Goal: Task Accomplishment & Management: Complete application form

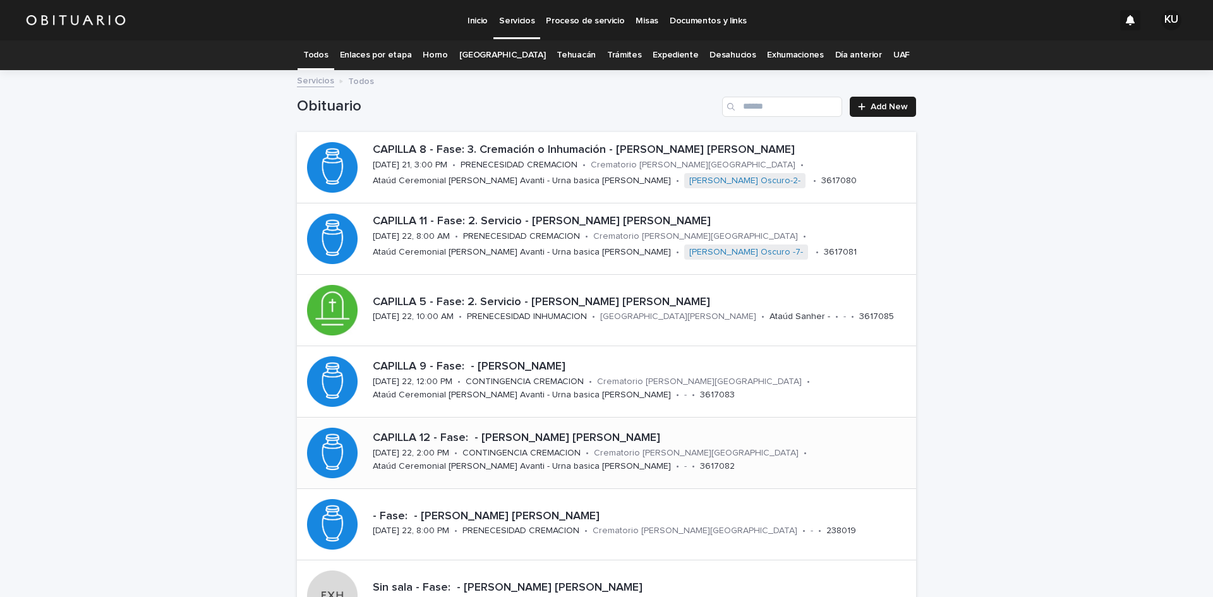
click at [640, 453] on p "Crematorio [PERSON_NAME][GEOGRAPHIC_DATA]" at bounding box center [696, 453] width 205 height 11
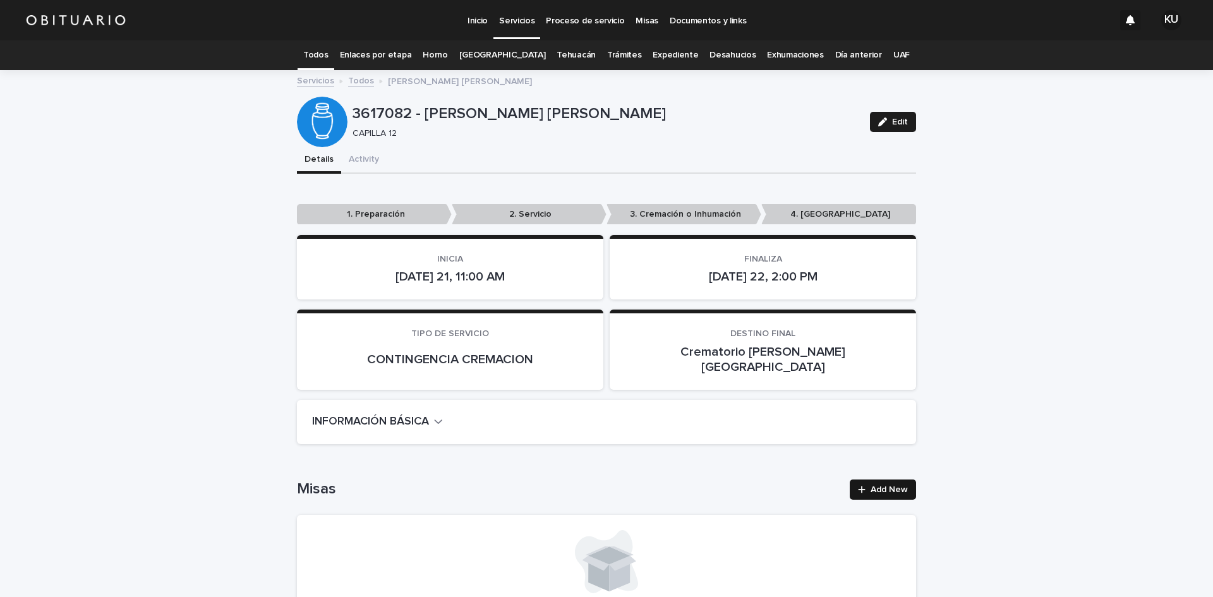
click at [860, 485] on icon at bounding box center [862, 489] width 8 height 9
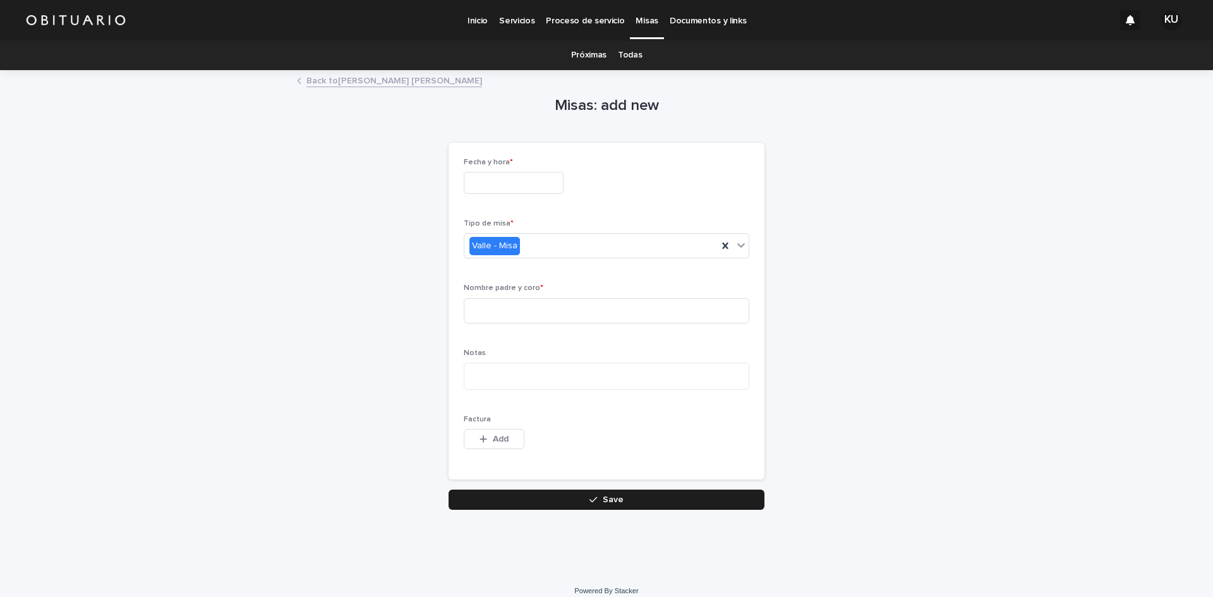
click at [546, 189] on input "text" at bounding box center [514, 183] width 100 height 22
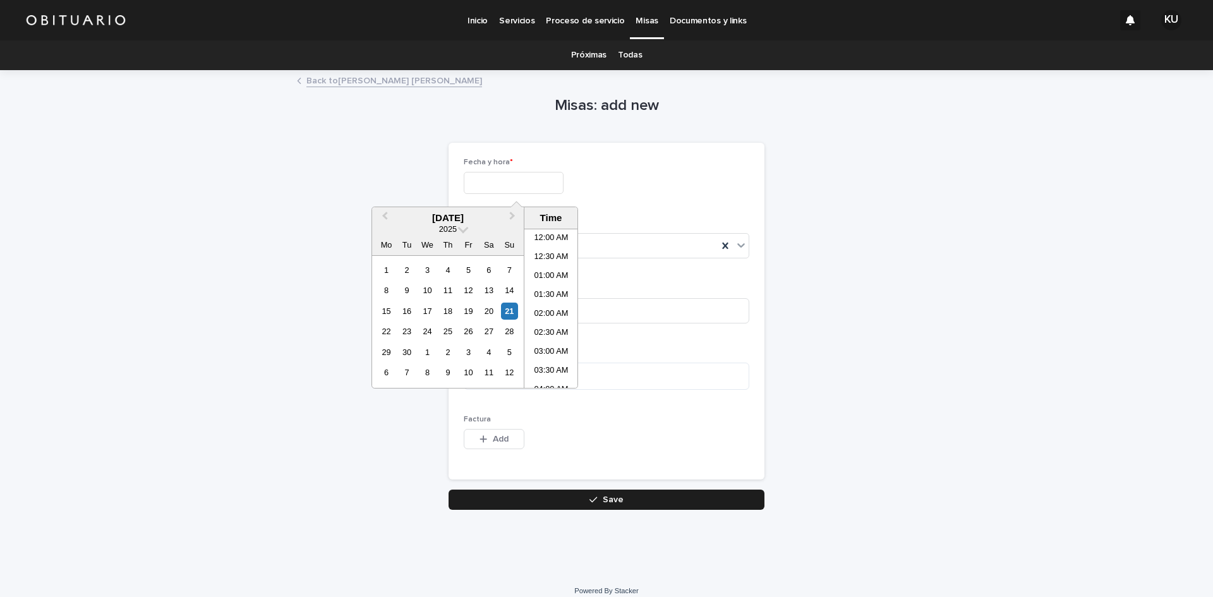
scroll to position [669, 0]
click at [385, 330] on div "22" at bounding box center [386, 331] width 17 height 17
click at [558, 321] on li "12:00 PM" at bounding box center [551, 327] width 54 height 19
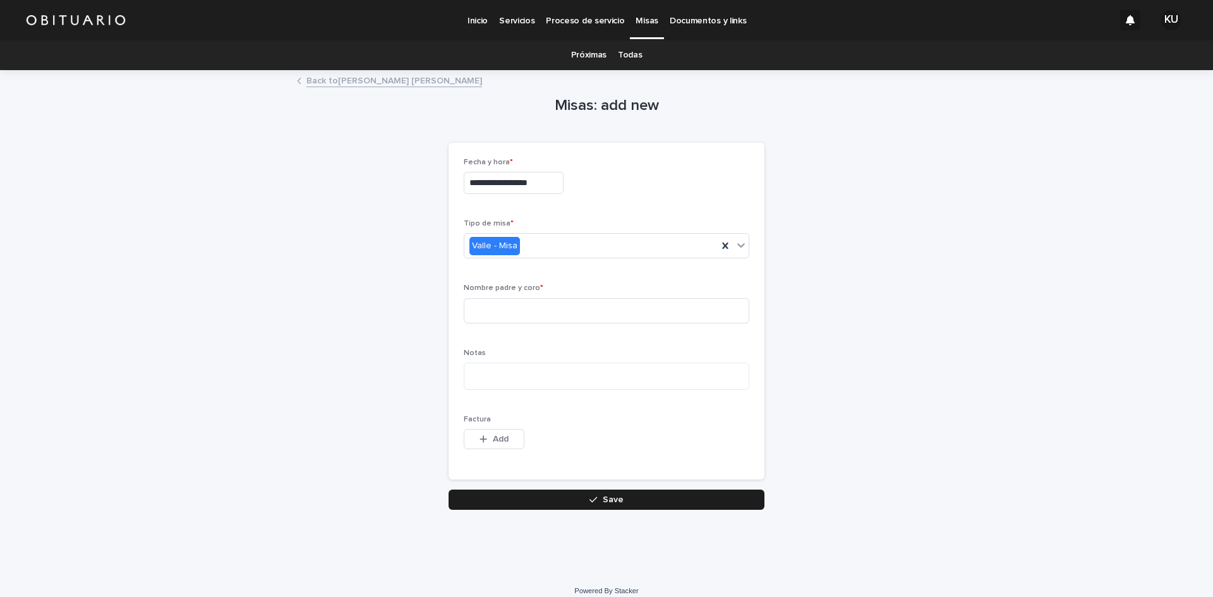
type input "**********"
click at [723, 243] on icon at bounding box center [725, 246] width 6 height 6
click at [736, 245] on icon at bounding box center [740, 245] width 13 height 13
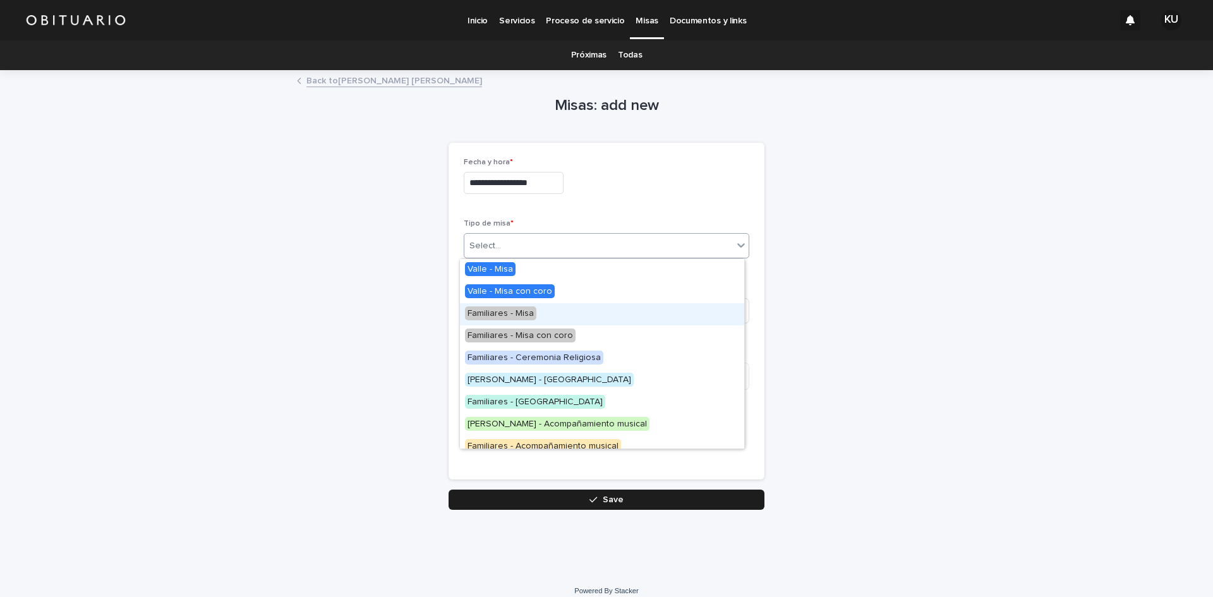
click at [537, 316] on div "Familiares - Misa" at bounding box center [602, 314] width 284 height 22
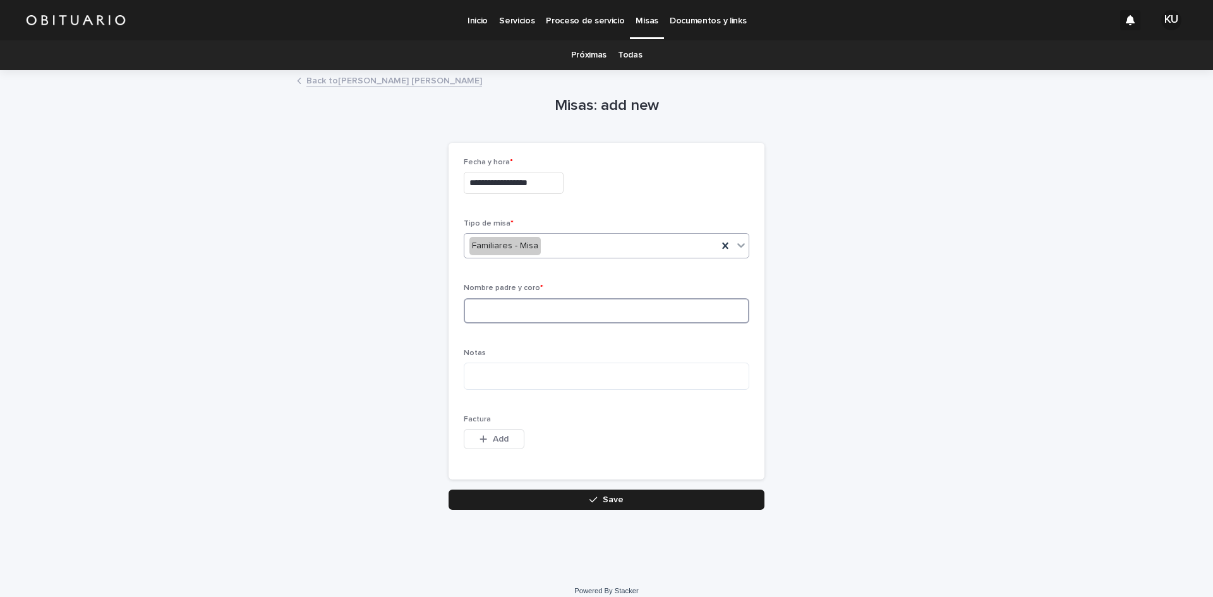
click at [533, 320] on input at bounding box center [606, 310] width 285 height 25
type input "**********"
click at [646, 495] on button "Save" at bounding box center [606, 499] width 316 height 20
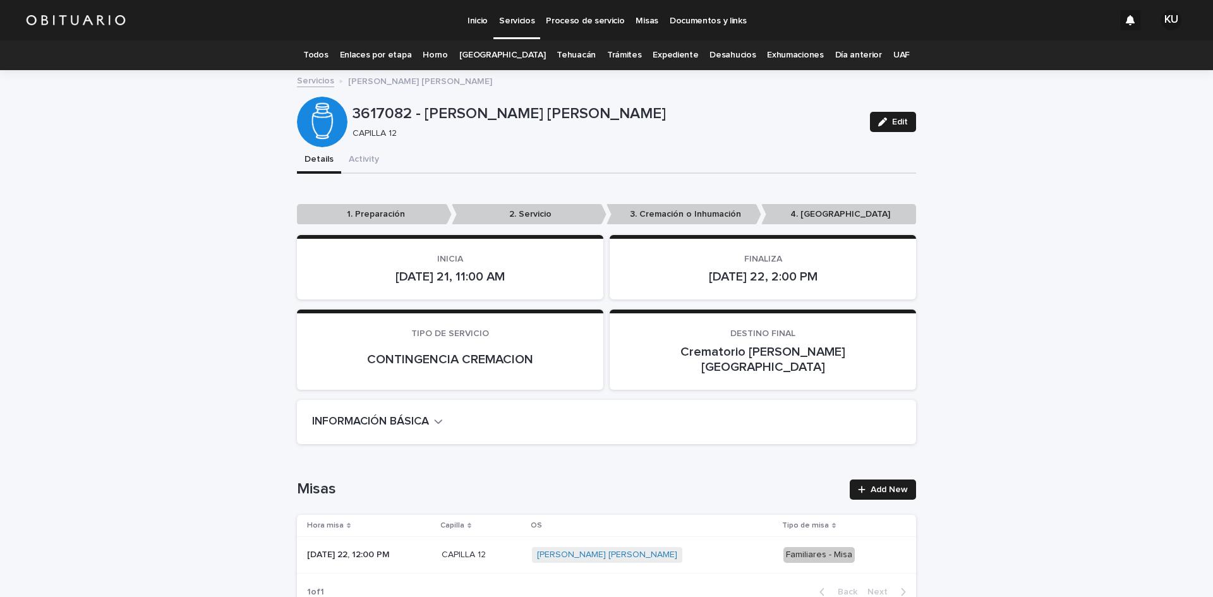
click at [521, 19] on p "Servicios" at bounding box center [516, 13] width 35 height 27
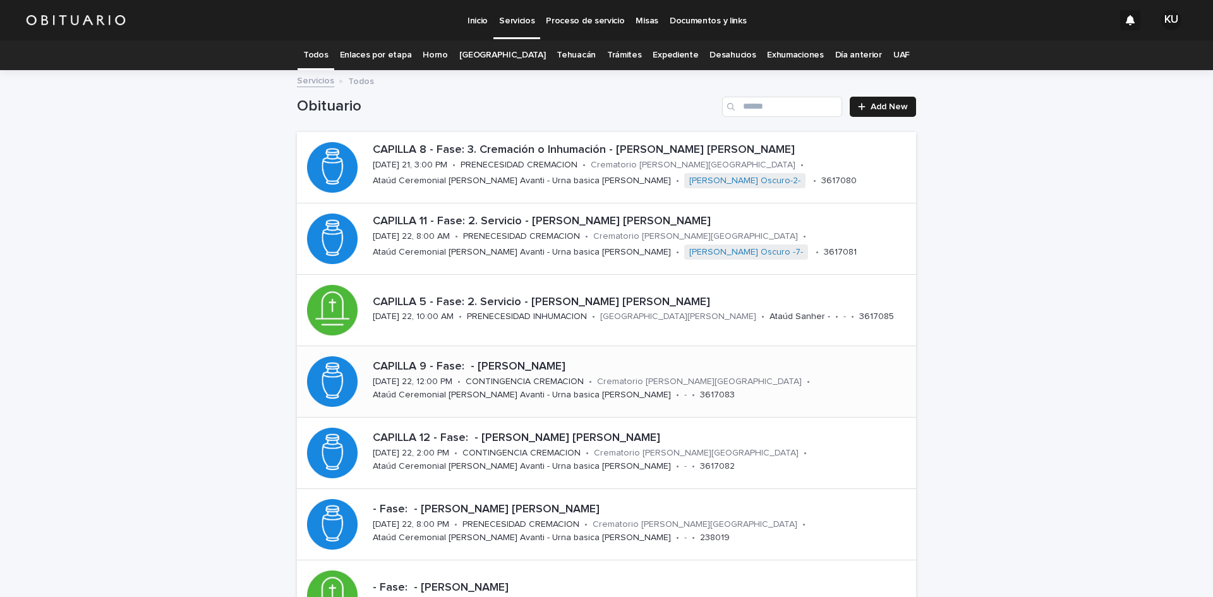
click at [700, 390] on p "3617083" at bounding box center [717, 395] width 35 height 11
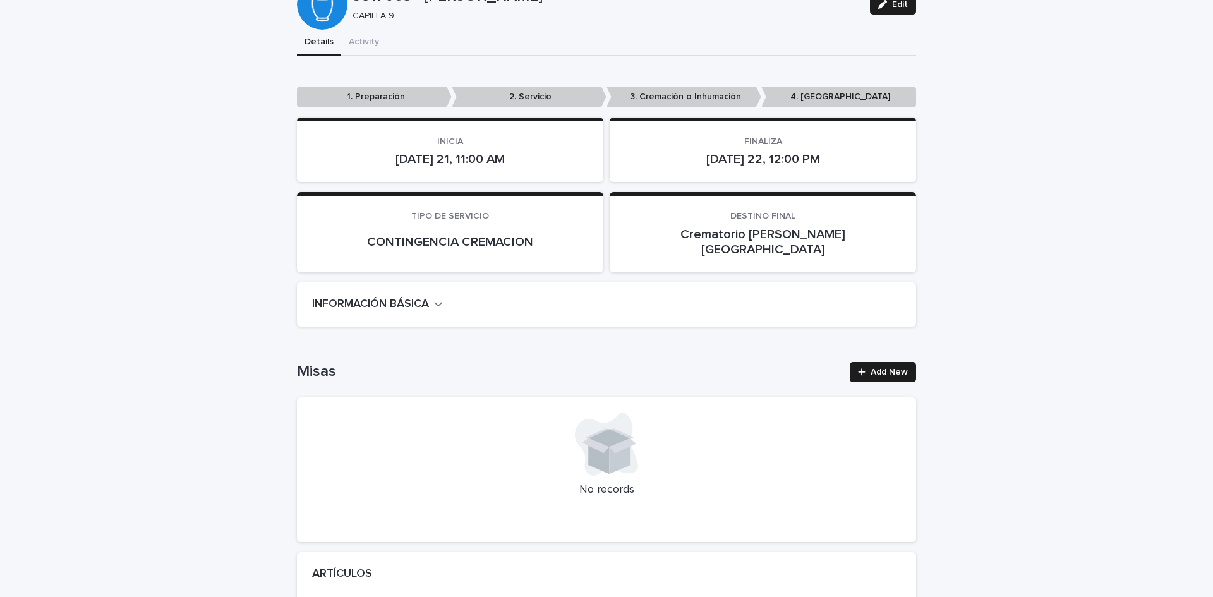
scroll to position [174, 0]
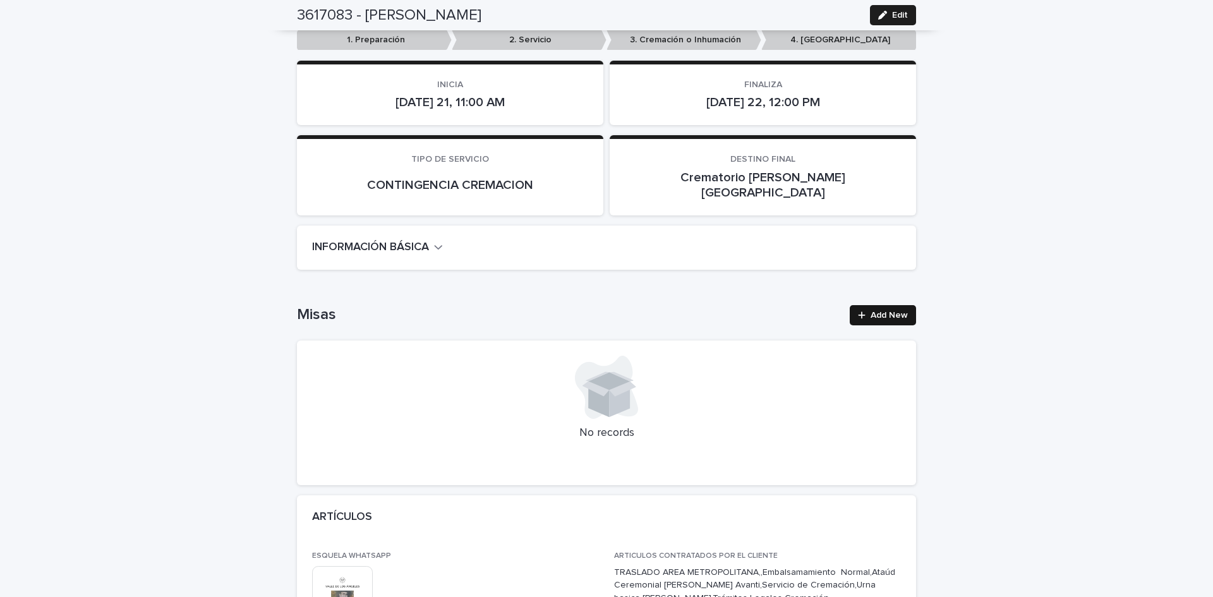
click at [860, 311] on icon at bounding box center [862, 315] width 8 height 9
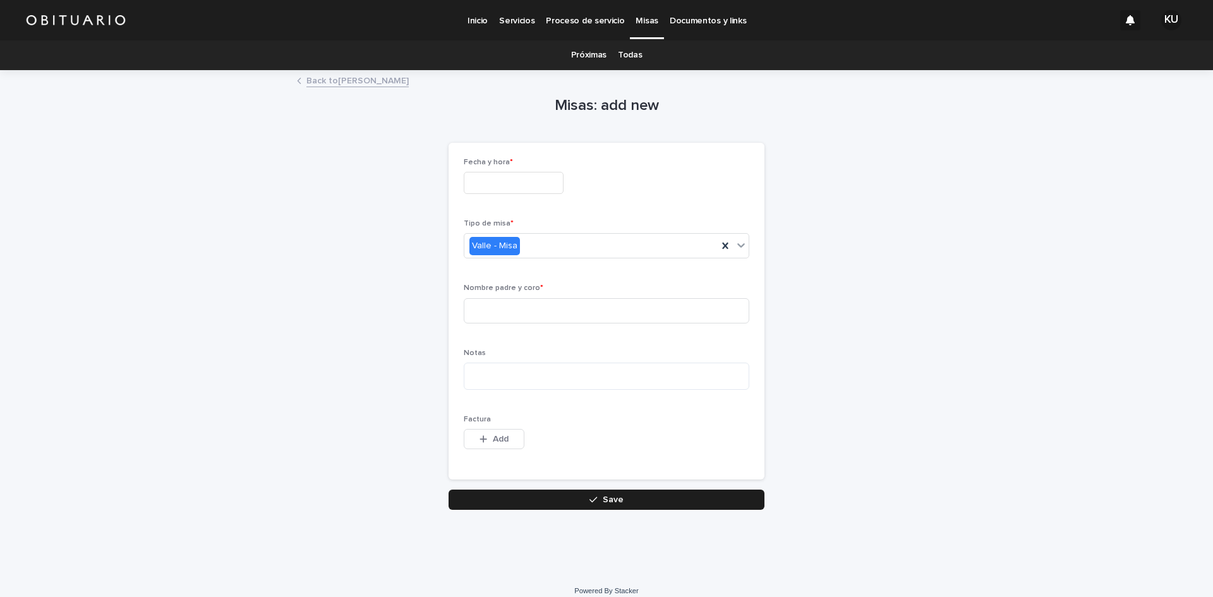
click at [506, 183] on input "text" at bounding box center [514, 183] width 100 height 22
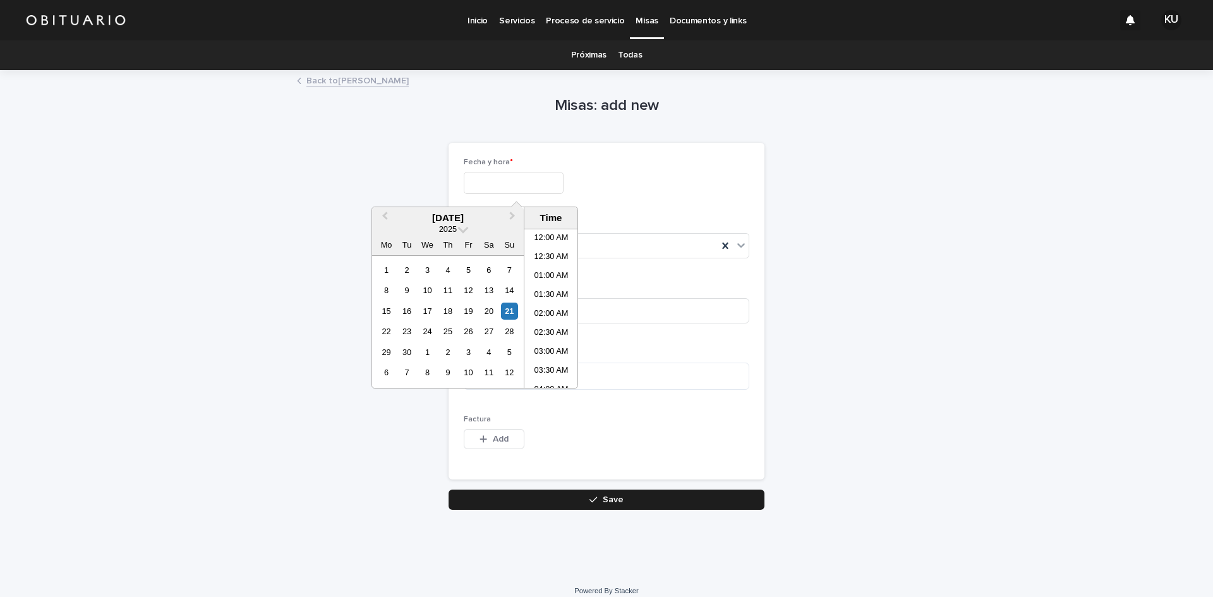
scroll to position [669, 0]
click at [388, 335] on div "22" at bounding box center [386, 331] width 17 height 17
click at [548, 321] on li "10:00 AM" at bounding box center [551, 323] width 54 height 19
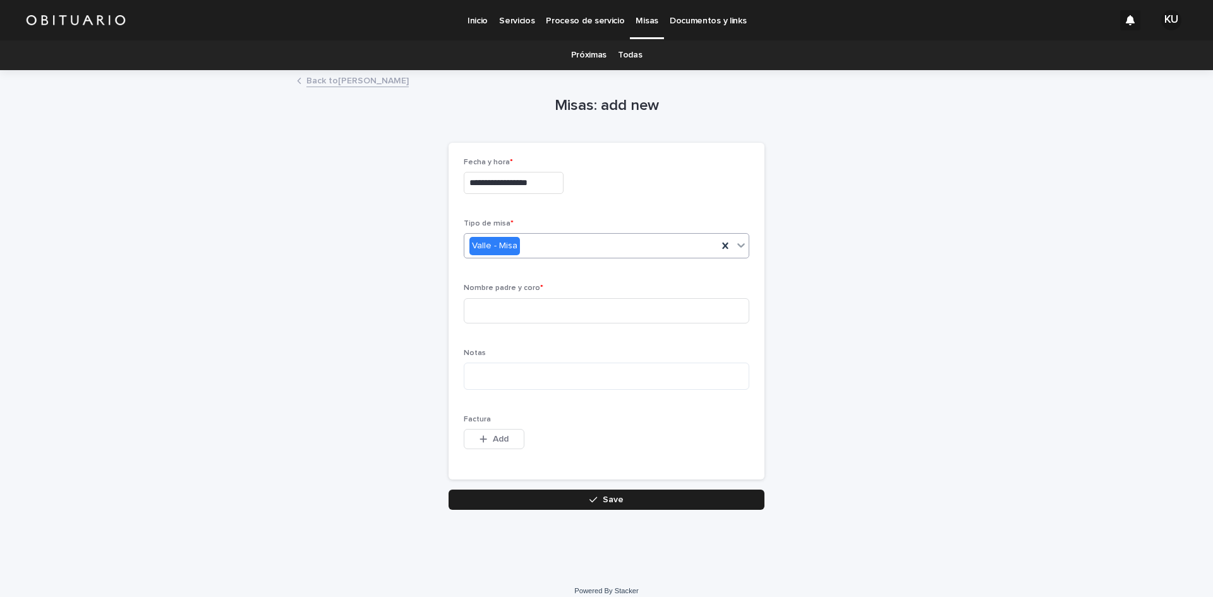
type input "**********"
click at [626, 309] on input at bounding box center [606, 310] width 285 height 25
type input "**********"
click at [636, 505] on button "Save" at bounding box center [606, 499] width 316 height 20
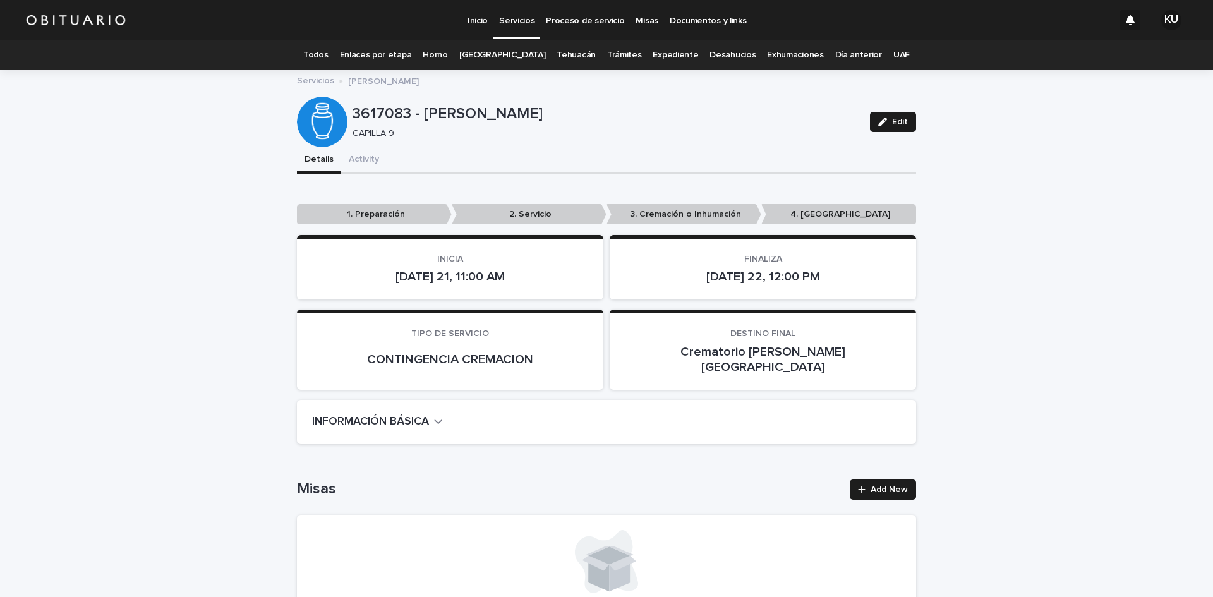
click at [513, 22] on p "Servicios" at bounding box center [516, 13] width 35 height 27
